Goal: Information Seeking & Learning: Learn about a topic

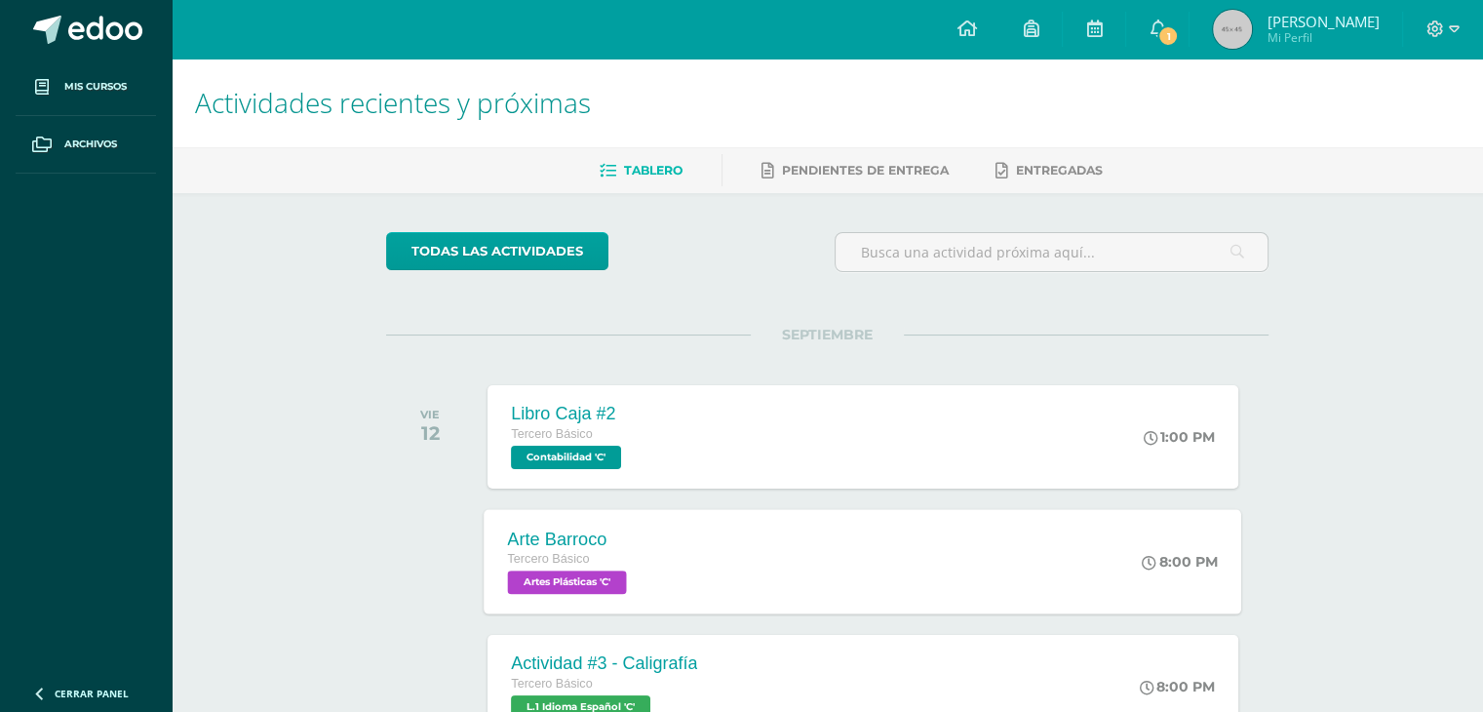
click at [854, 571] on div "Arte Barroco Tercero Básico Artes Plásticas 'C' 8:00 PM Arte Barroco Artes Plás…" at bounding box center [863, 561] width 757 height 104
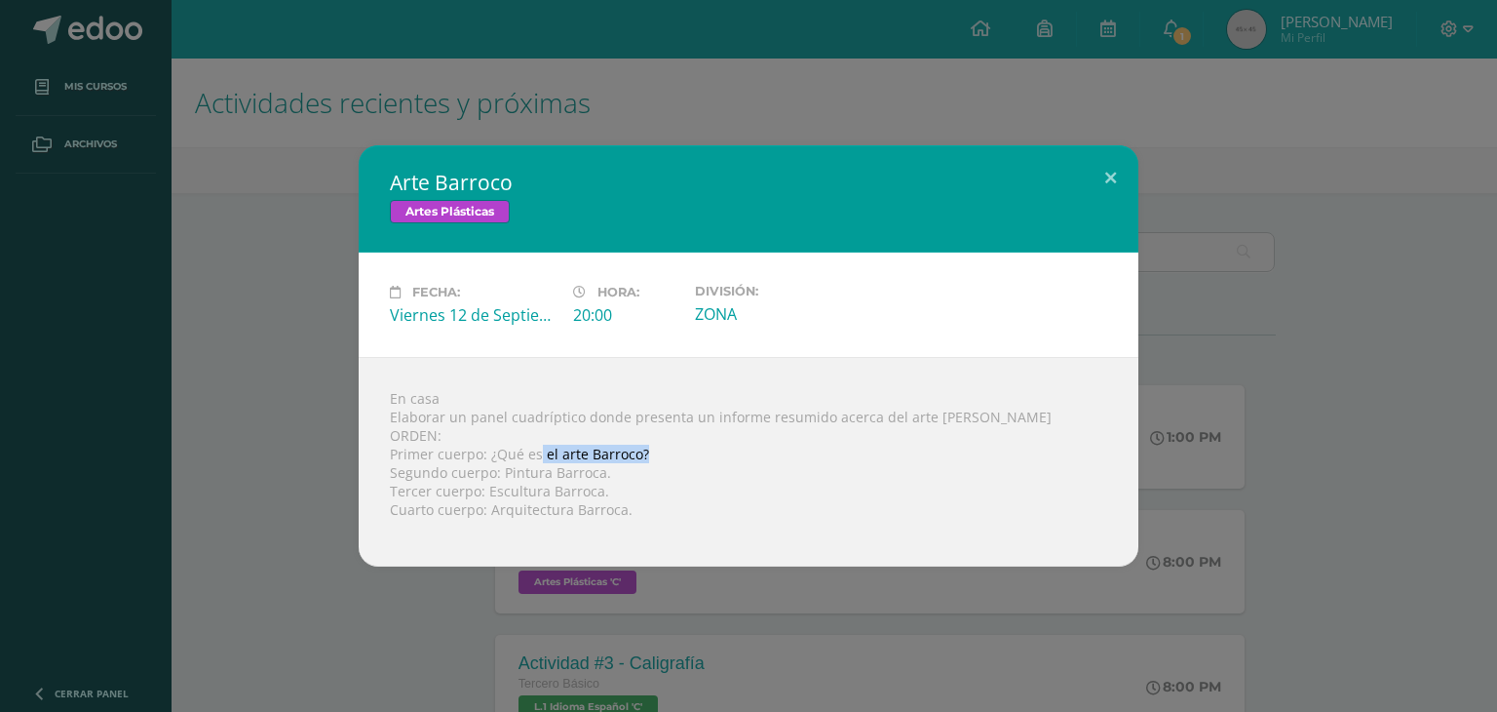
drag, startPoint x: 539, startPoint y: 453, endPoint x: 656, endPoint y: 458, distance: 117.1
click at [656, 458] on div "En casa Elaborar un panel cuadríptico donde presenta un informe resumido acerca…" at bounding box center [749, 462] width 780 height 210
copy div "el arte Barroco?"
drag, startPoint x: 497, startPoint y: 476, endPoint x: 620, endPoint y: 468, distance: 123.1
click at [620, 468] on div "En casa Elaborar un panel cuadríptico donde presenta un informe resumido acerca…" at bounding box center [749, 462] width 780 height 210
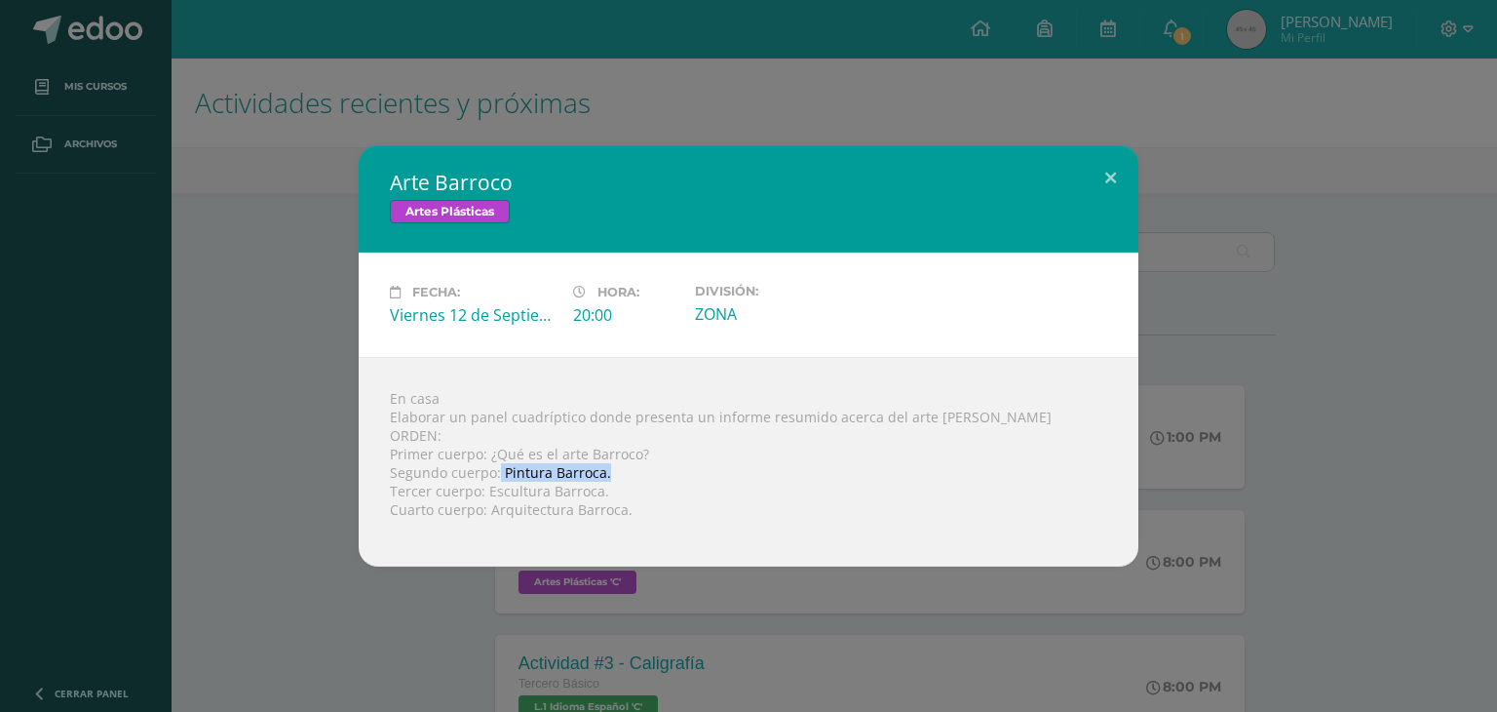
copy div "Pintura Barroca."
drag, startPoint x: 485, startPoint y: 495, endPoint x: 610, endPoint y: 494, distance: 125.8
click at [610, 494] on div "En casa Elaborar un panel cuadríptico donde presenta un informe resumido acerca…" at bounding box center [749, 462] width 780 height 210
copy div "Escultura Barroca."
drag, startPoint x: 483, startPoint y: 513, endPoint x: 637, endPoint y: 517, distance: 154.1
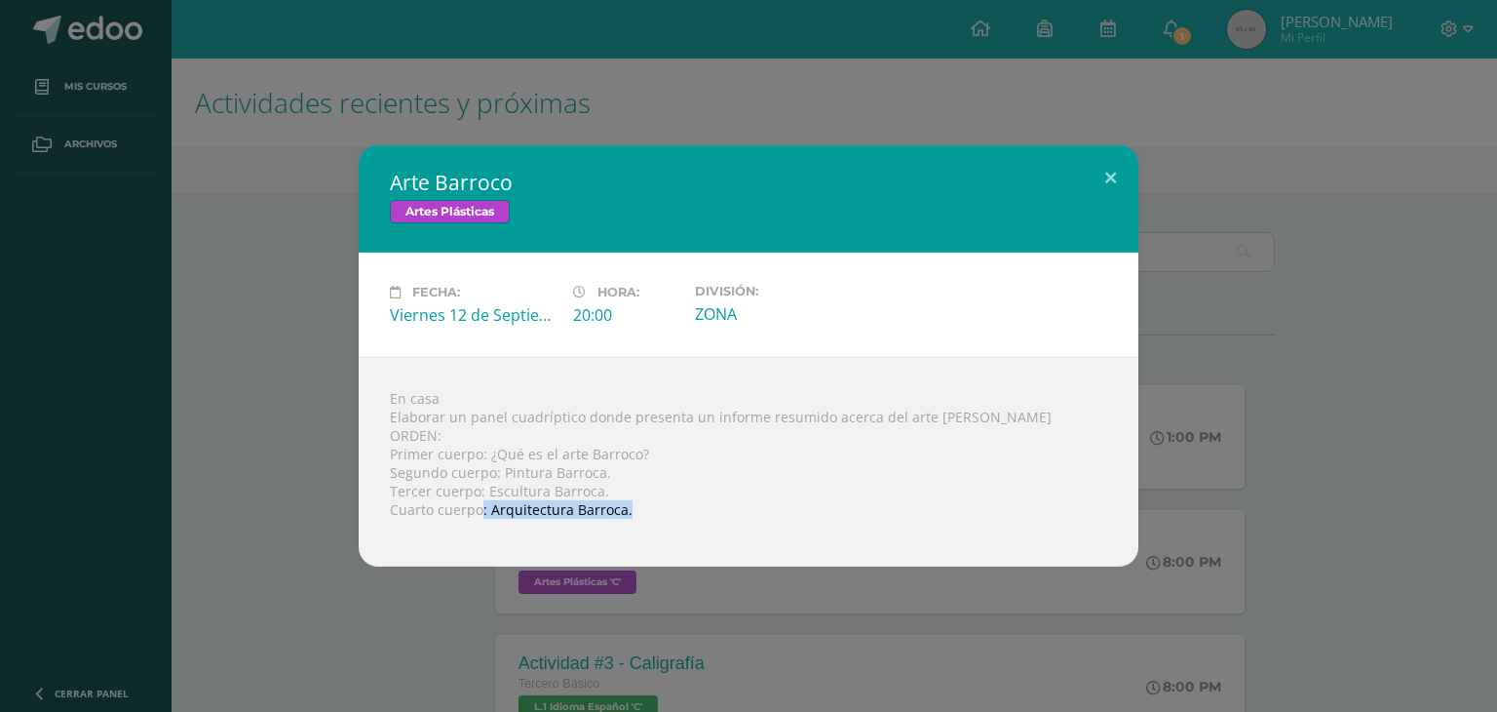
click at [637, 517] on div "En casa Elaborar un panel cuadríptico donde presenta un informe resumido acerca…" at bounding box center [749, 462] width 780 height 210
copy div ": Arquitectura Barroca."
